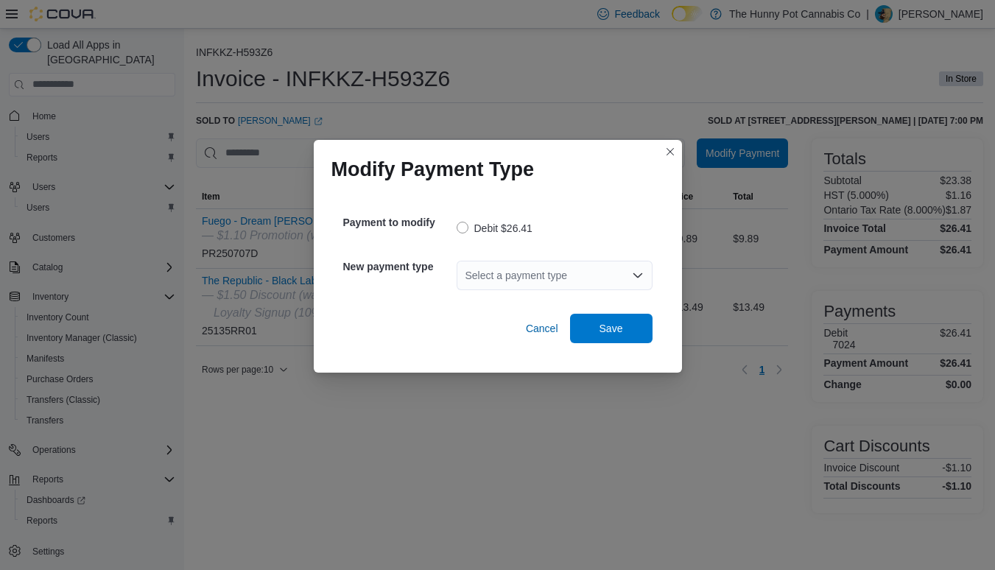
click at [562, 278] on div "Select a payment type" at bounding box center [554, 275] width 196 height 29
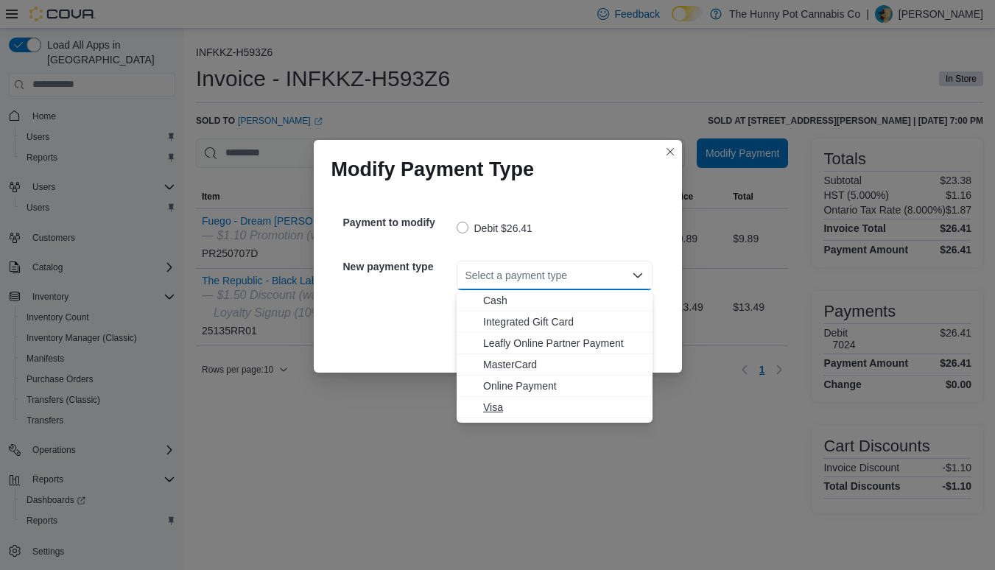
click at [493, 408] on span "Visa" at bounding box center [563, 407] width 160 height 15
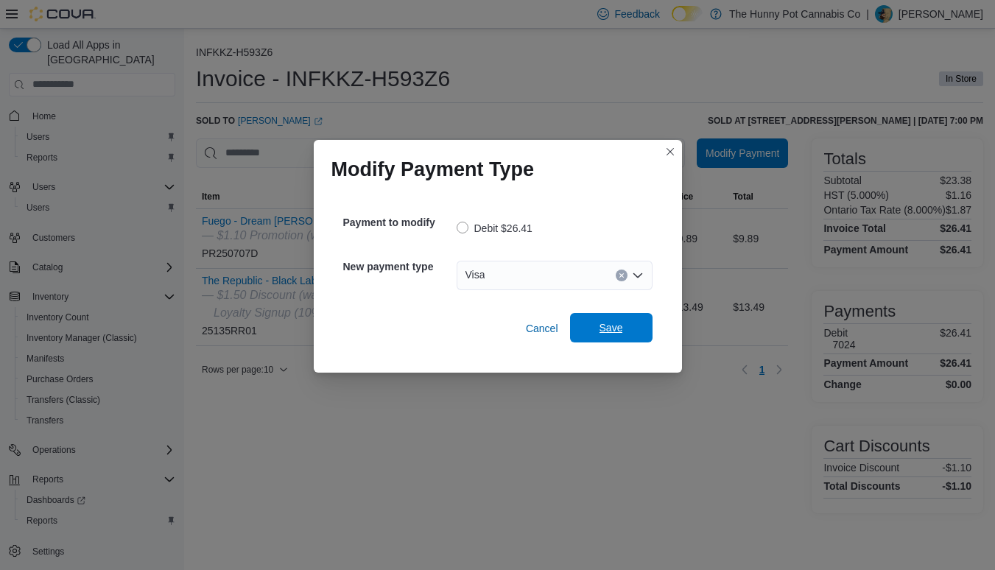
click at [613, 334] on span "Save" at bounding box center [611, 327] width 24 height 15
